Goal: Find specific page/section: Find specific page/section

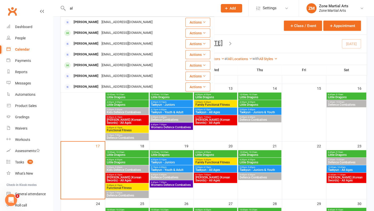
type input "a"
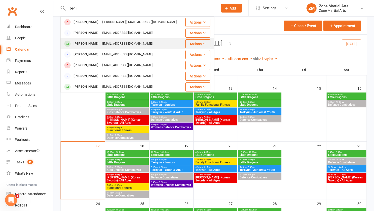
type input "benji"
click at [138, 41] on div "Benjamin Young s00zie@hotmail.com" at bounding box center [122, 44] width 123 height 10
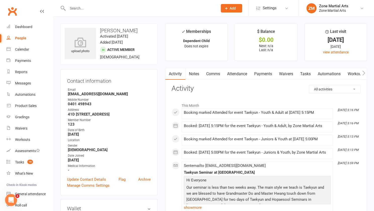
click at [110, 8] on input "text" at bounding box center [140, 8] width 148 height 7
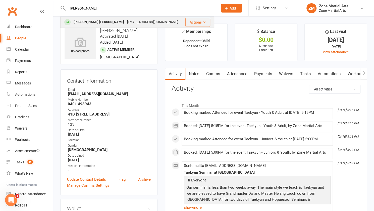
type input "octavio"
click at [113, 20] on div "Octavio BELMONTE COVACEVICH" at bounding box center [98, 22] width 53 height 7
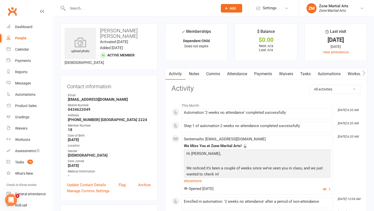
click at [88, 2] on div at bounding box center [137, 8] width 154 height 16
click at [103, 8] on input "text" at bounding box center [140, 8] width 148 height 7
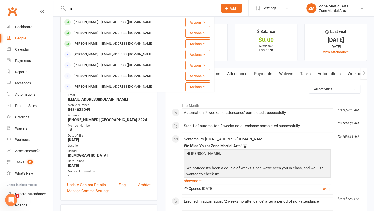
type input "j"
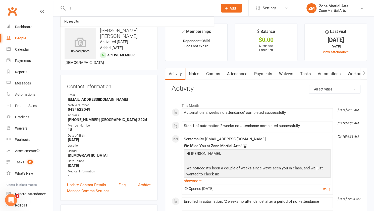
type input "l"
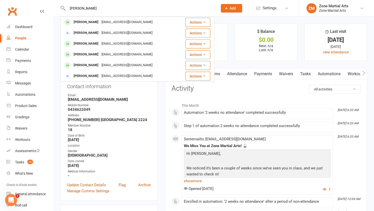
type input "elaine"
